Goal: Task Accomplishment & Management: Use online tool/utility

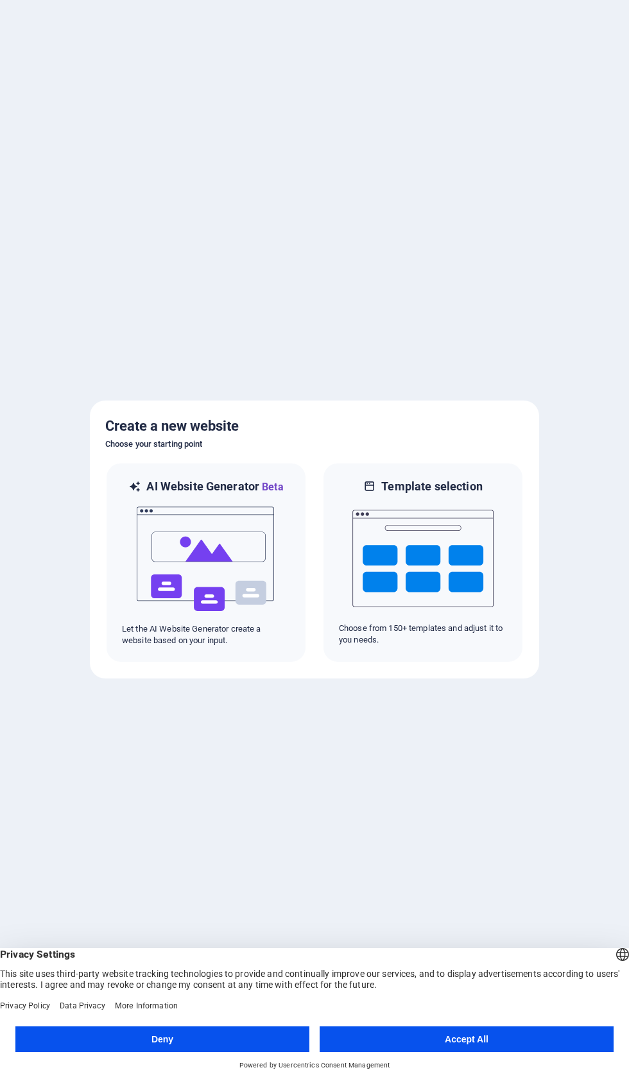
click at [478, 1038] on button "Accept All" at bounding box center [467, 1040] width 294 height 26
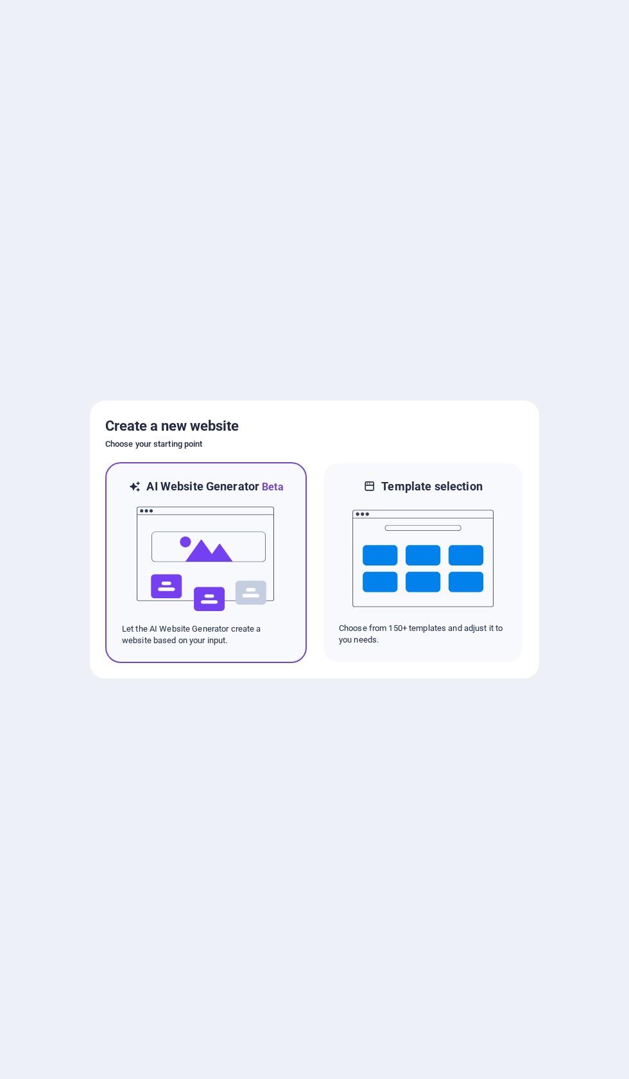
click at [202, 550] on img at bounding box center [205, 559] width 141 height 128
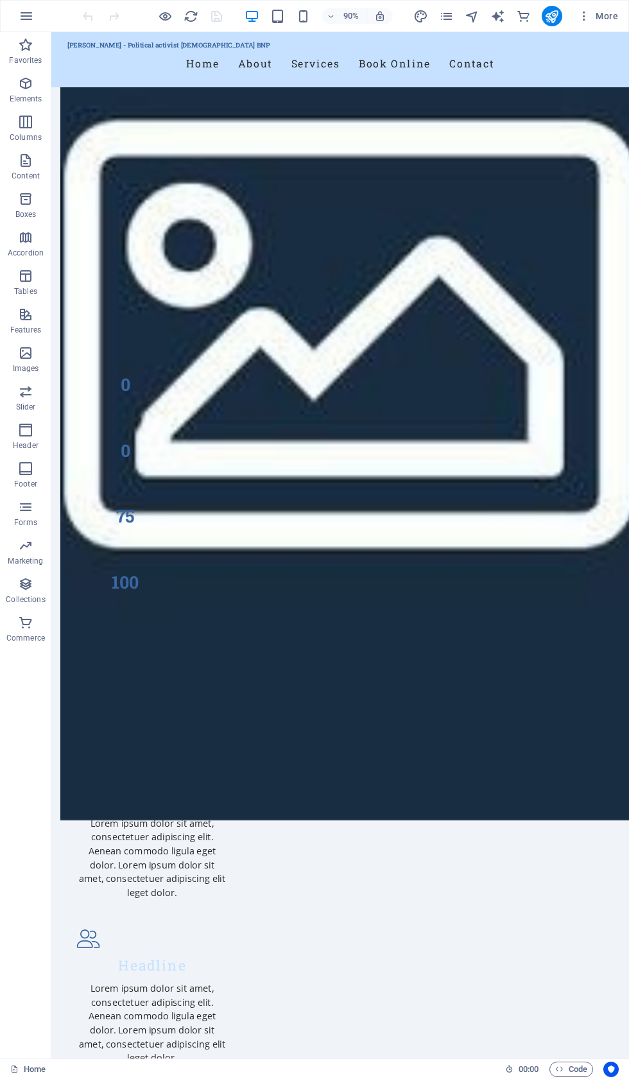
scroll to position [1615, 0]
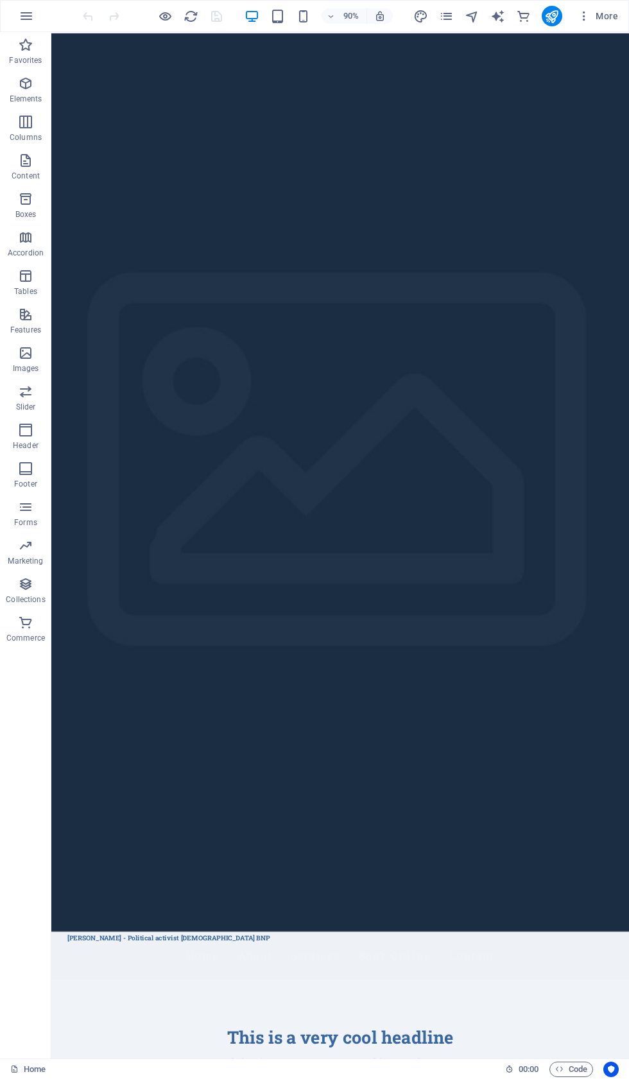
scroll to position [15, 0]
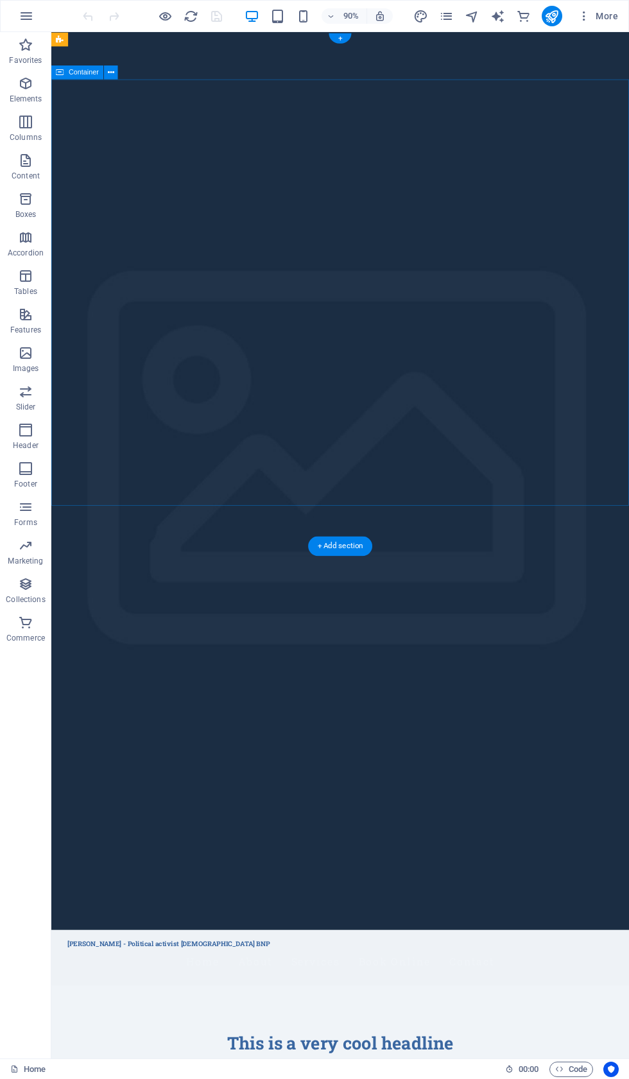
scroll to position [0, 0]
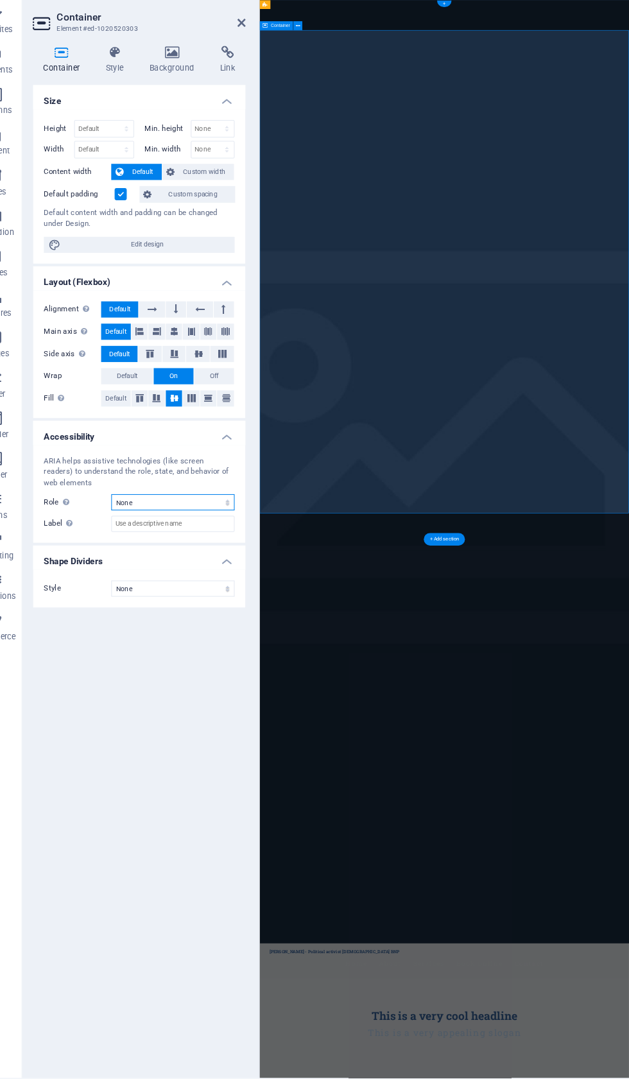
click at [208, 503] on select "None Alert Article Banner Comment Complementary Dialog Footer Header Marquee Pr…" at bounding box center [194, 510] width 117 height 15
select select "header"
click at [198, 76] on h4 "Background" at bounding box center [196, 89] width 67 height 27
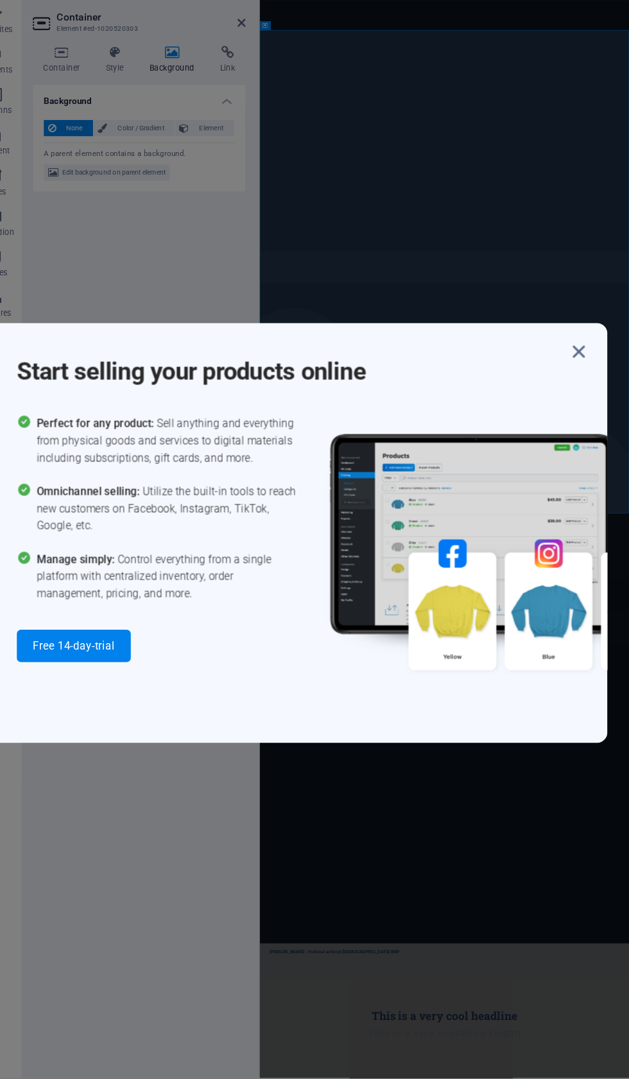
click at [570, 355] on icon "button" at bounding box center [581, 366] width 23 height 23
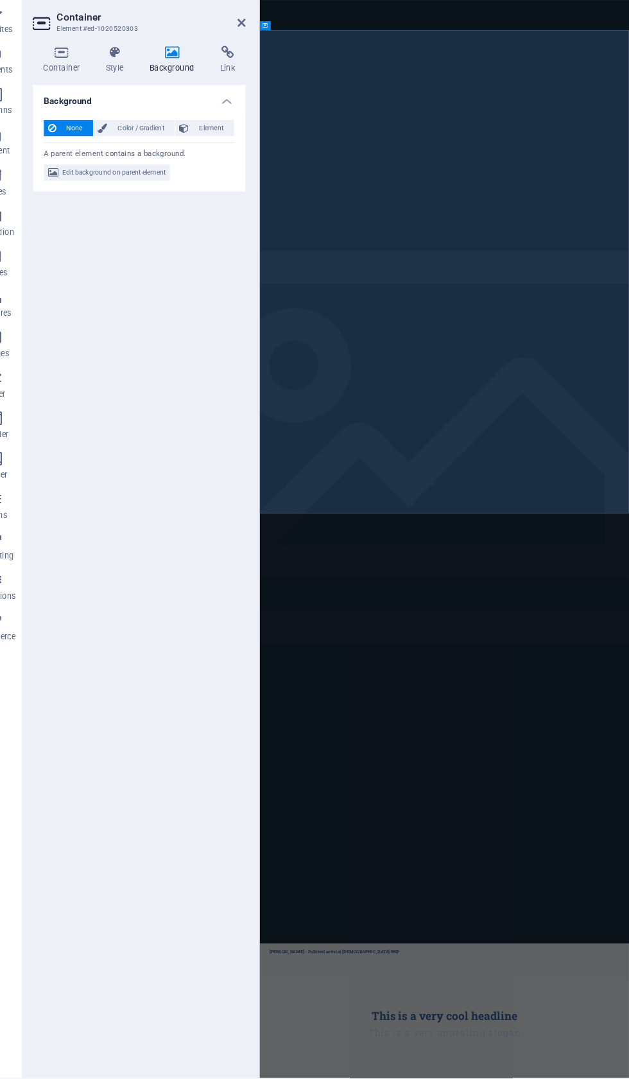
click at [105, 189] on span "Edit background on parent element" at bounding box center [138, 196] width 99 height 15
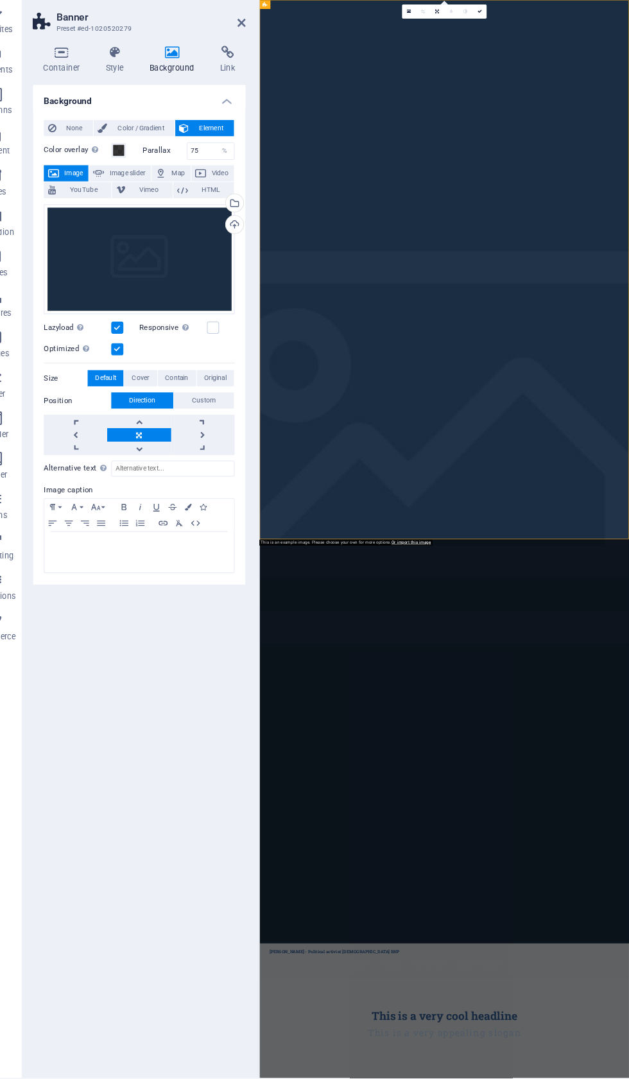
click at [243, 238] on div "Upload" at bounding box center [252, 247] width 19 height 19
